Goal: Task Accomplishment & Management: Use online tool/utility

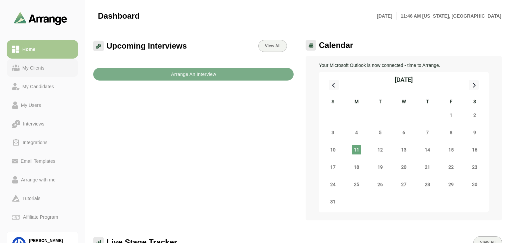
click at [36, 70] on div "My Clients" at bounding box center [34, 68] width 28 height 8
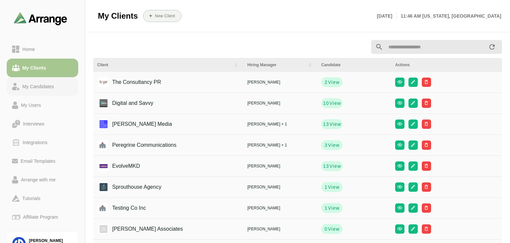
click at [51, 87] on div "My Candidates" at bounding box center [38, 87] width 37 height 8
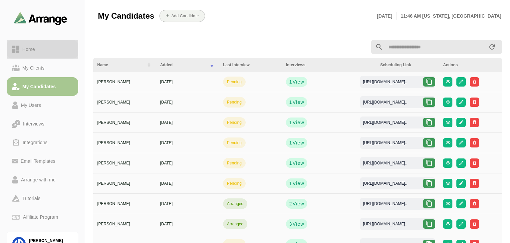
click at [30, 48] on div "Home" at bounding box center [29, 49] width 18 height 8
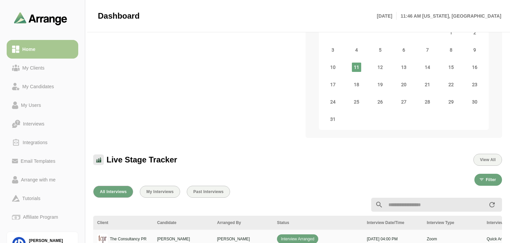
scroll to position [166, 0]
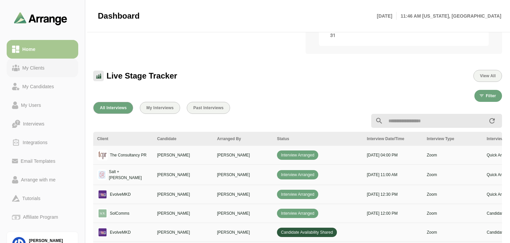
click at [37, 68] on div "My Clients" at bounding box center [34, 68] width 28 height 8
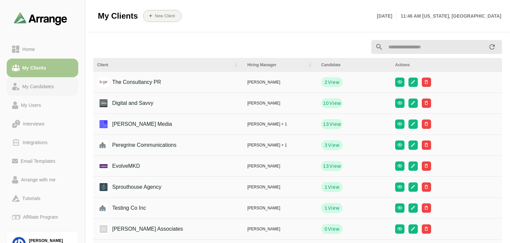
click at [44, 87] on div "My Candidates" at bounding box center [38, 87] width 37 height 8
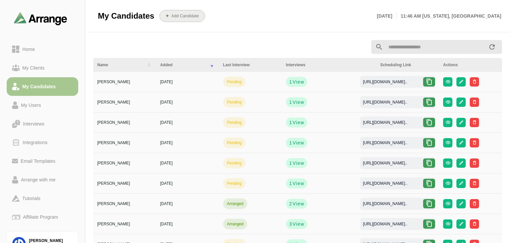
click at [198, 13] on span "Add Candidate" at bounding box center [182, 15] width 33 height 5
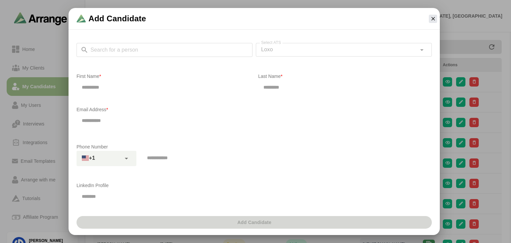
click at [150, 50] on div "Search for a person Search for a person Select ATS Loxo **** Select ATS" at bounding box center [254, 53] width 355 height 21
click at [150, 61] on div "Search for a person Search for a person" at bounding box center [165, 53] width 176 height 21
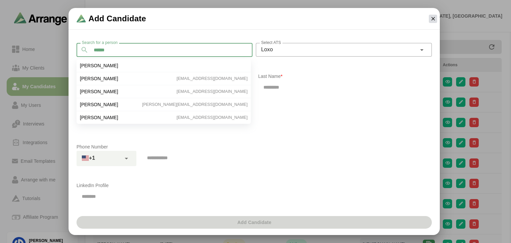
type input "******"
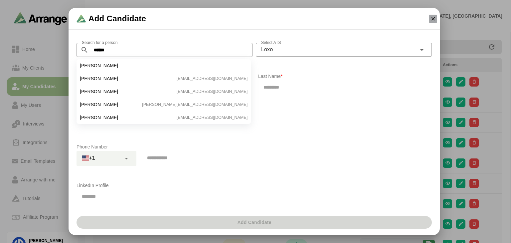
click at [435, 20] on icon "button" at bounding box center [433, 19] width 6 height 6
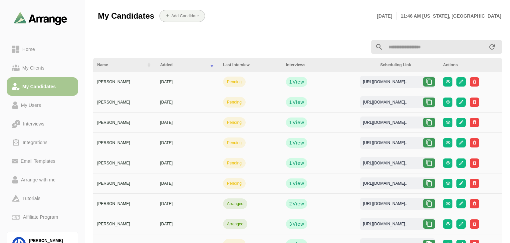
click at [286, 43] on div at bounding box center [228, 47] width 278 height 8
click at [395, 82] on div "[URL][DOMAIN_NAME].." at bounding box center [384, 82] width 55 height 6
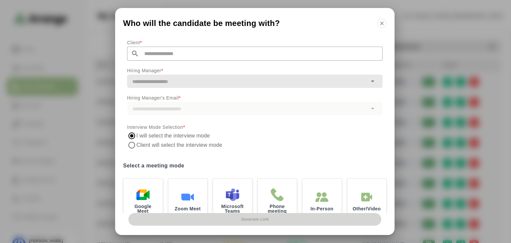
click at [176, 52] on input "text" at bounding box center [261, 54] width 244 height 14
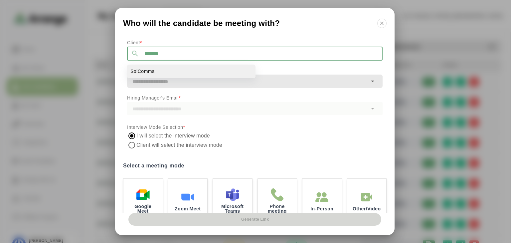
type input "********"
click at [169, 68] on li "SolComms" at bounding box center [191, 72] width 128 height 14
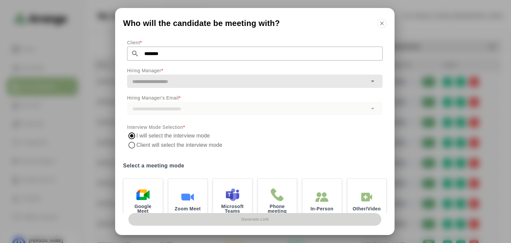
click at [369, 80] on icon at bounding box center [373, 81] width 8 height 8
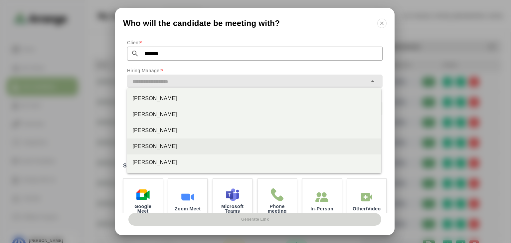
click at [160, 148] on div "[PERSON_NAME]" at bounding box center [254, 146] width 244 height 8
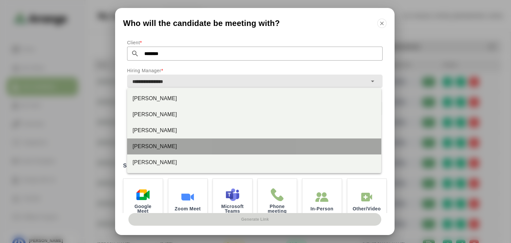
type input "**********"
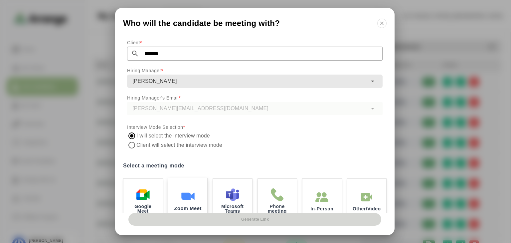
click at [191, 185] on div "Zoom Meet" at bounding box center [187, 200] width 41 height 46
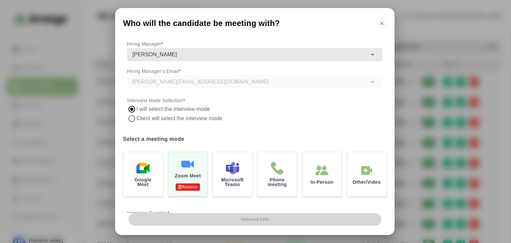
scroll to position [51, 0]
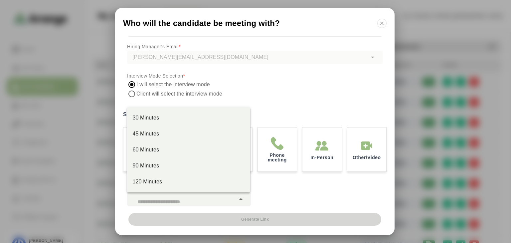
click at [233, 199] on div at bounding box center [181, 198] width 108 height 13
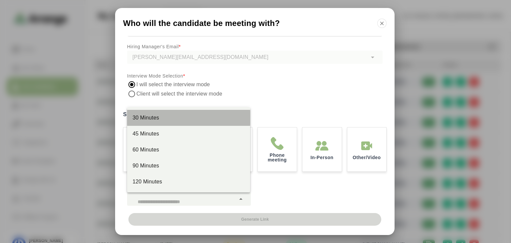
click at [163, 115] on div "30 Minutes" at bounding box center [188, 118] width 112 height 8
type input "**"
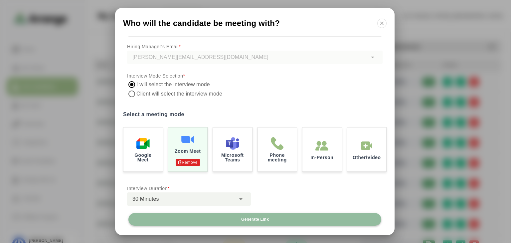
click at [282, 219] on button "Generate Link" at bounding box center [254, 219] width 253 height 13
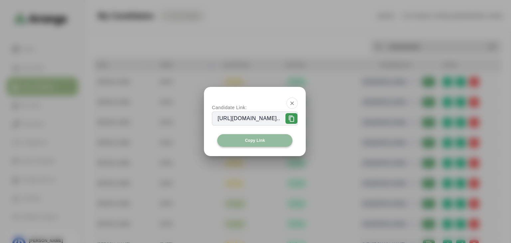
click at [275, 140] on button "Copy Link" at bounding box center [254, 140] width 75 height 13
